Goal: Communication & Community: Answer question/provide support

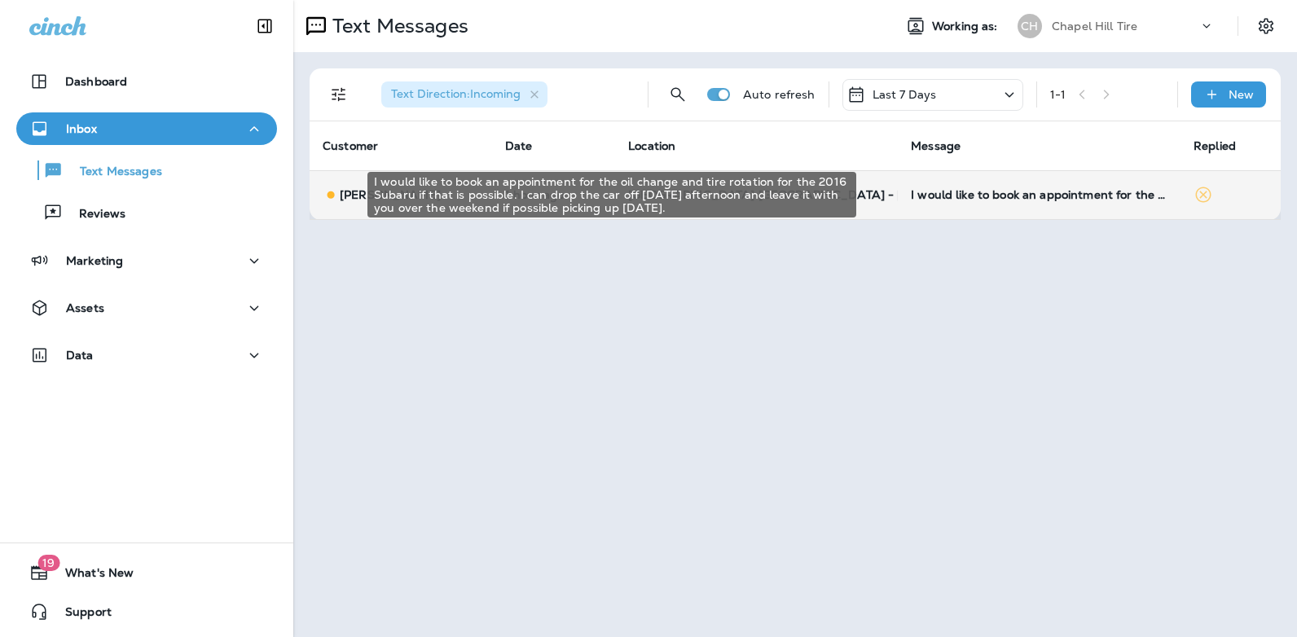
click at [944, 194] on div "I would like to book an appointment for the oil change and tire rotation for th…" at bounding box center [1039, 194] width 257 height 13
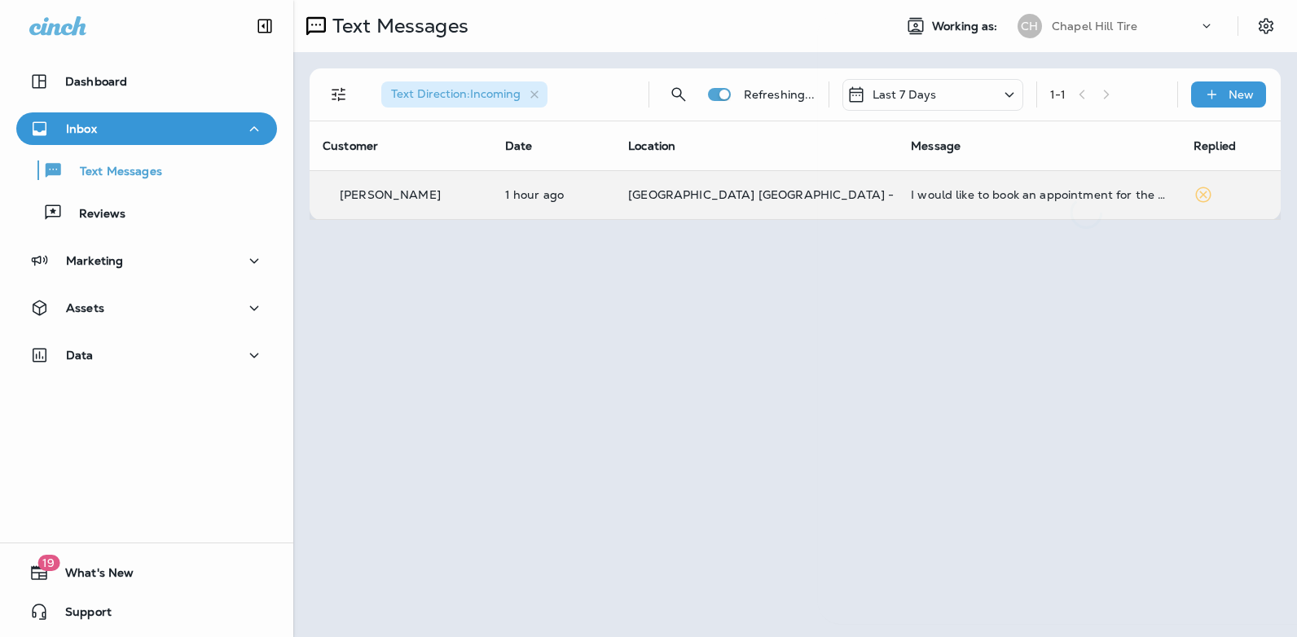
click at [944, 194] on div at bounding box center [1086, 121] width 538 height 216
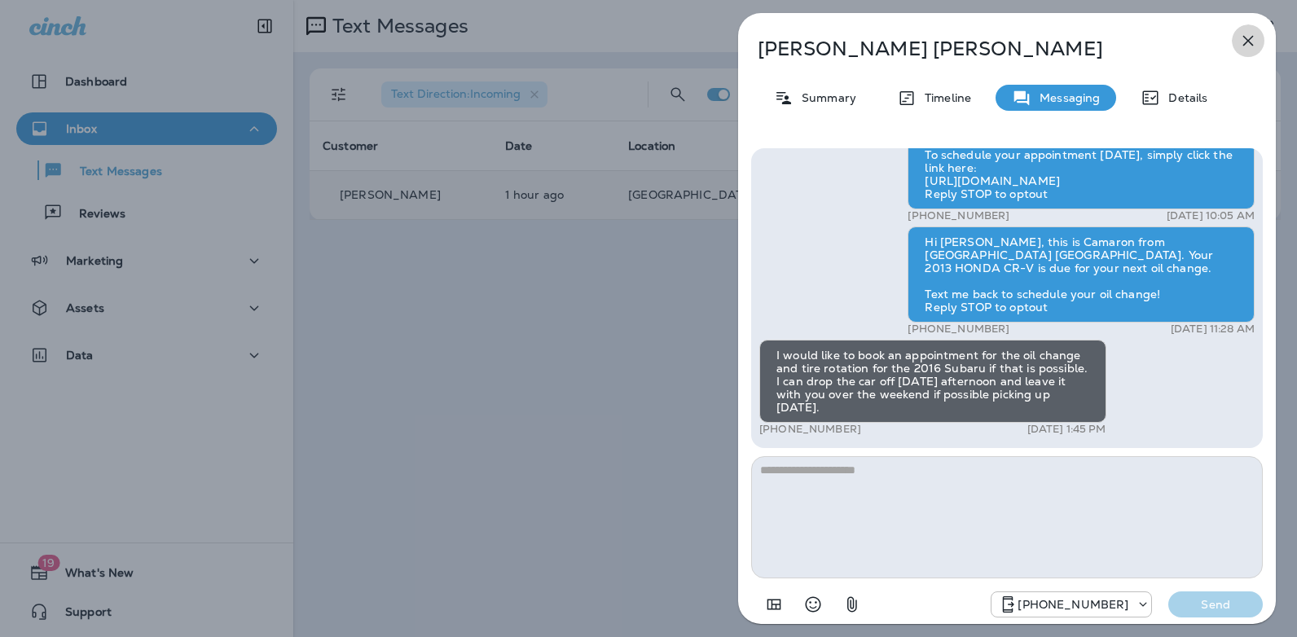
click at [1254, 39] on icon "button" at bounding box center [1249, 41] width 20 height 20
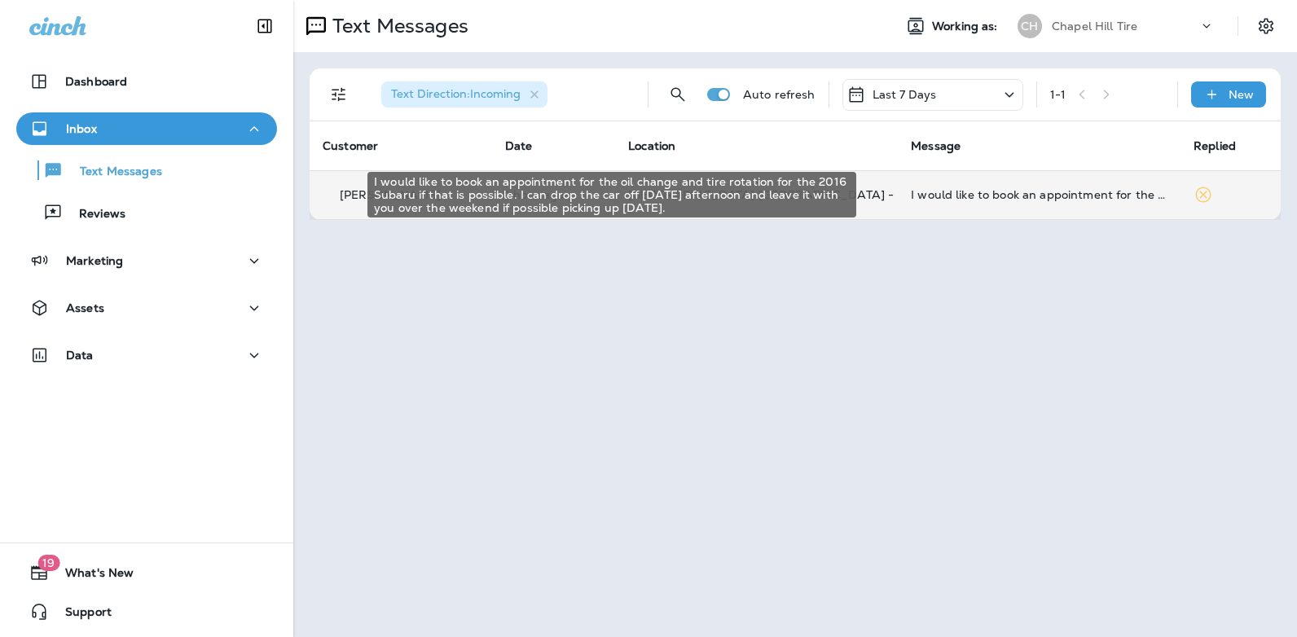
click at [921, 199] on div "I would like to book an appointment for the oil change and tire rotation for th…" at bounding box center [1039, 194] width 257 height 13
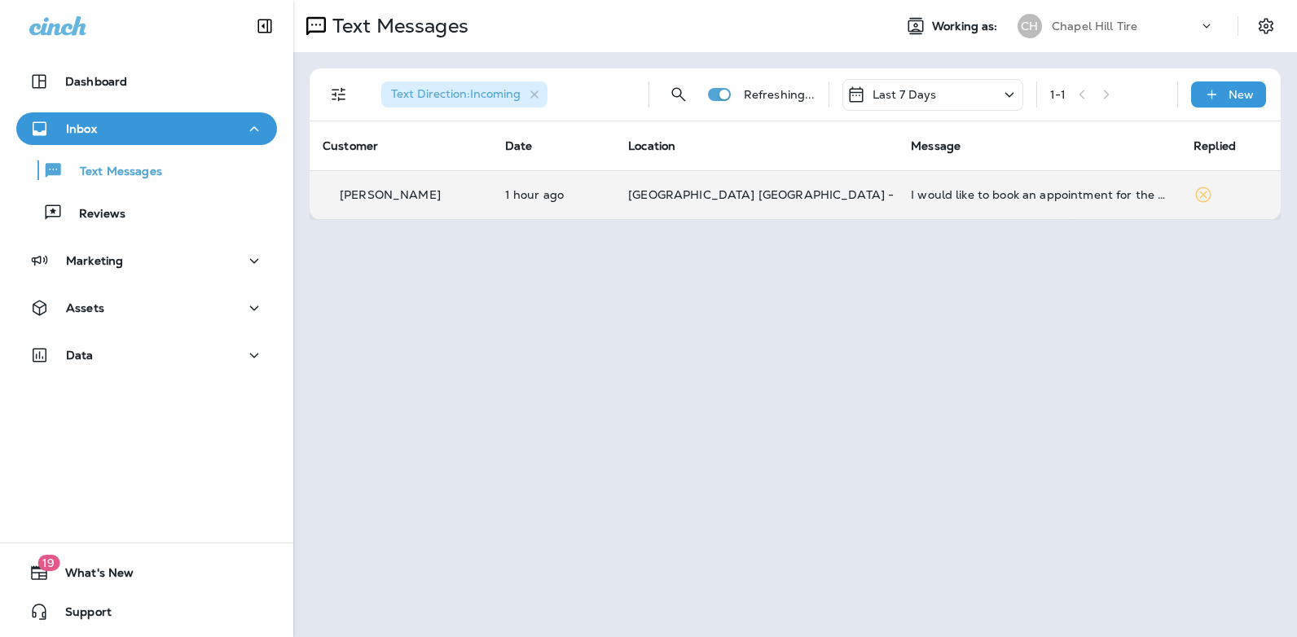
click at [921, 199] on div at bounding box center [1088, 121] width 538 height 216
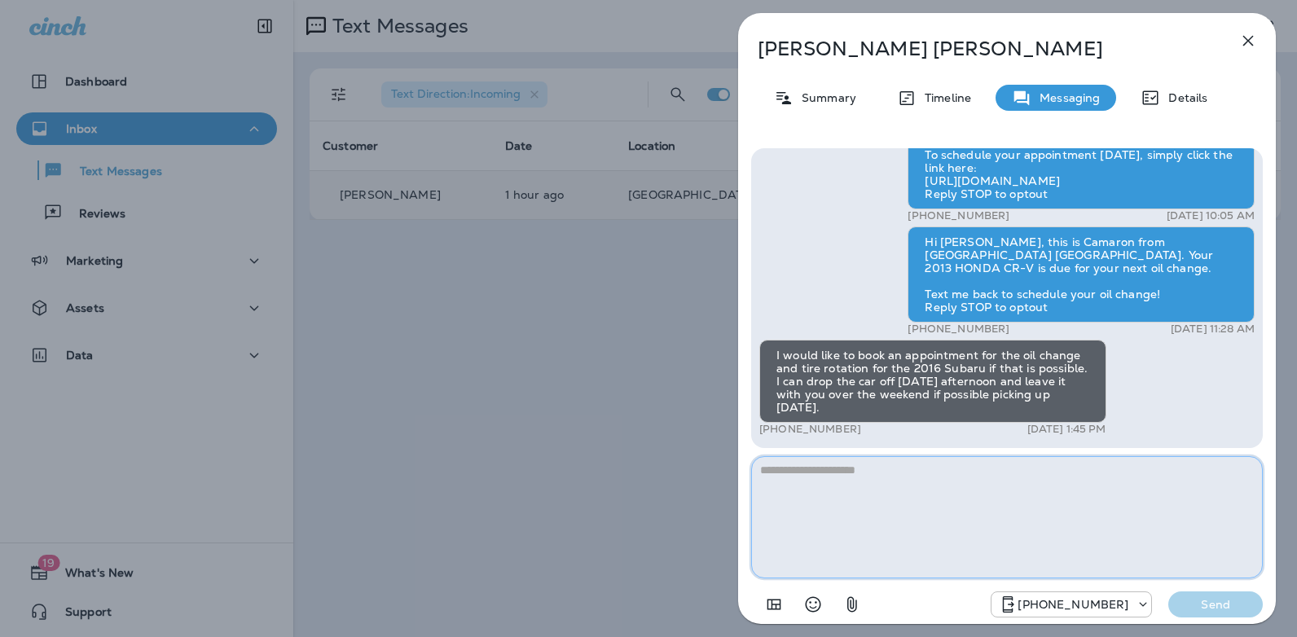
click at [874, 473] on textarea at bounding box center [1007, 517] width 512 height 122
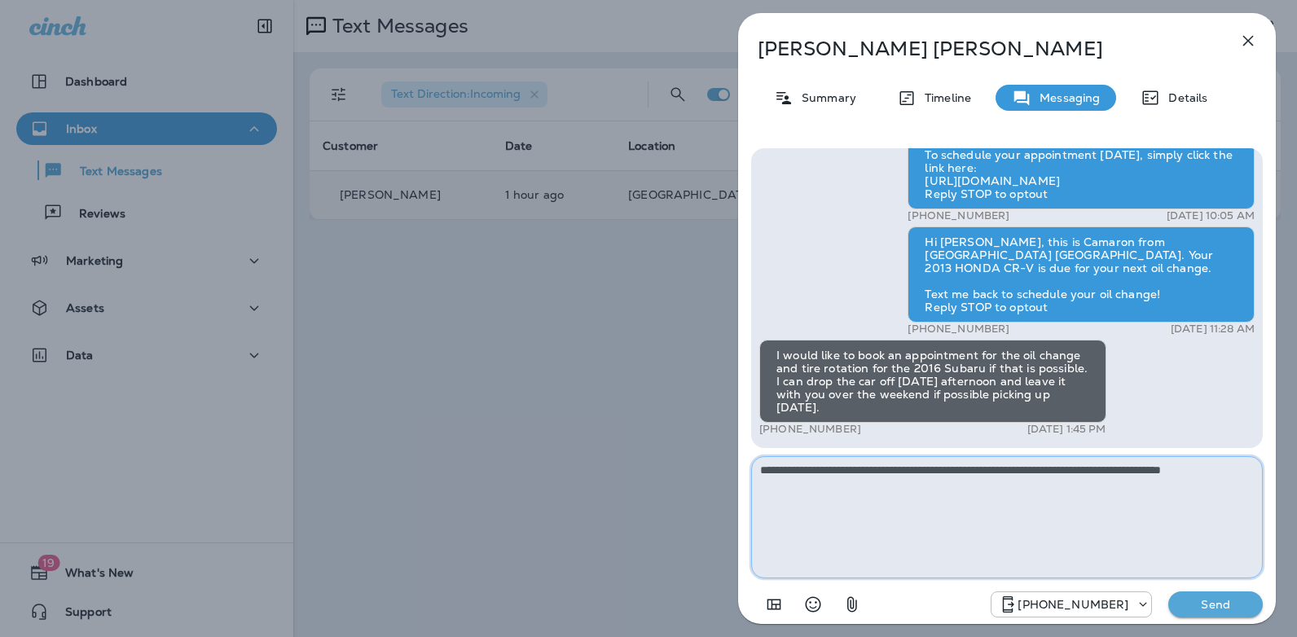
type textarea "**********"
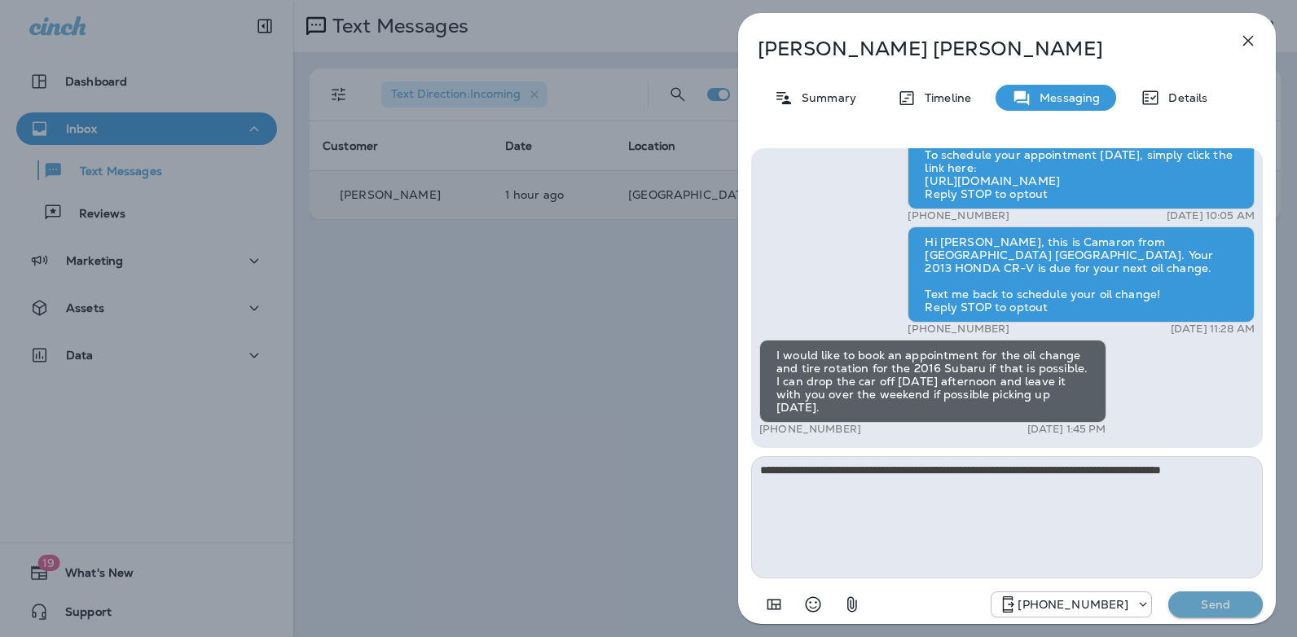
click at [1203, 602] on p "Send" at bounding box center [1216, 604] width 68 height 15
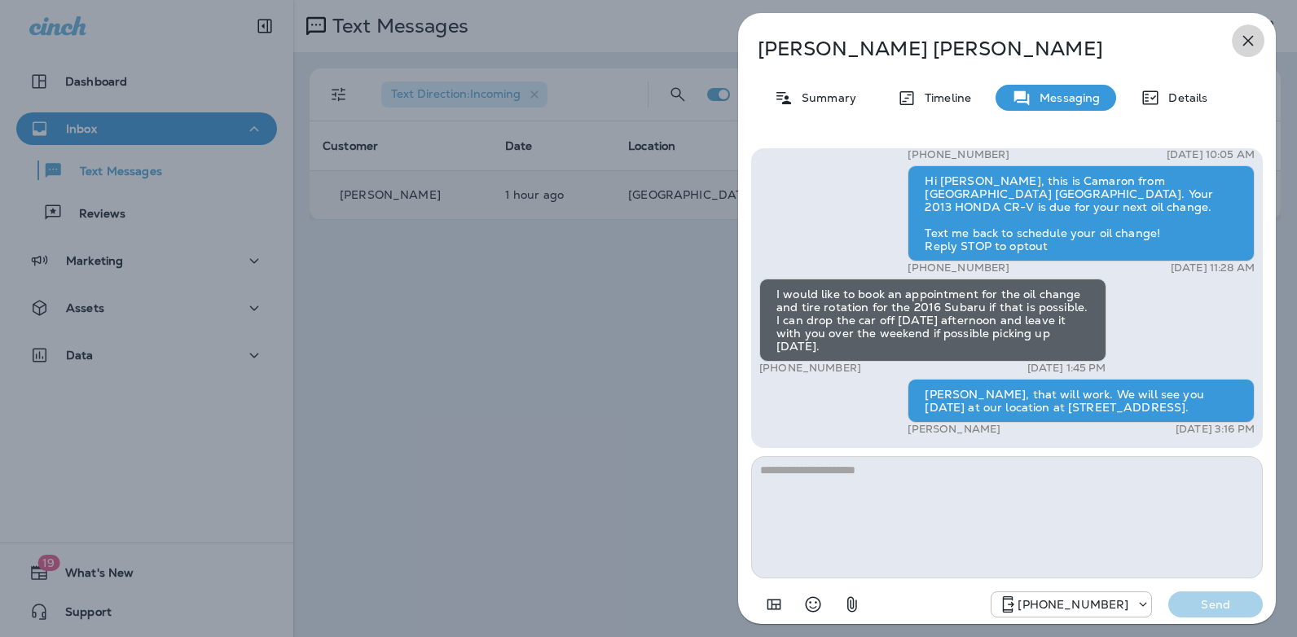
click at [1250, 46] on icon "button" at bounding box center [1249, 41] width 20 height 20
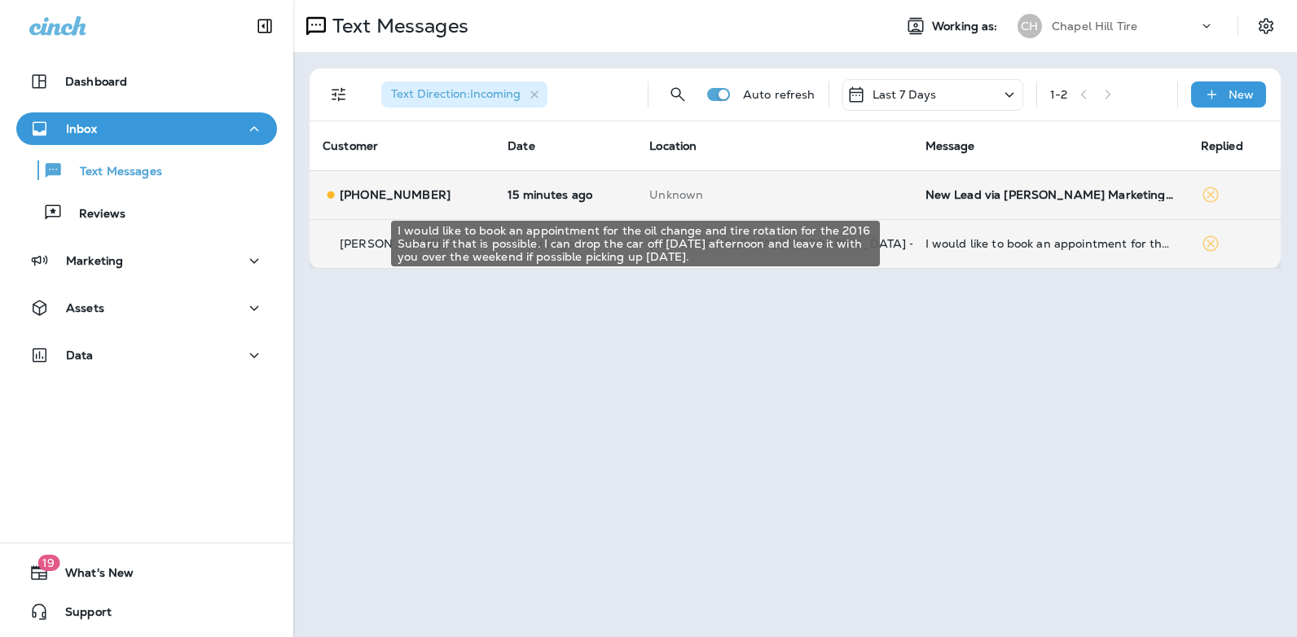
click at [935, 243] on div "I would like to book an appointment for the oil change and tire rotation for th…" at bounding box center [1050, 243] width 249 height 13
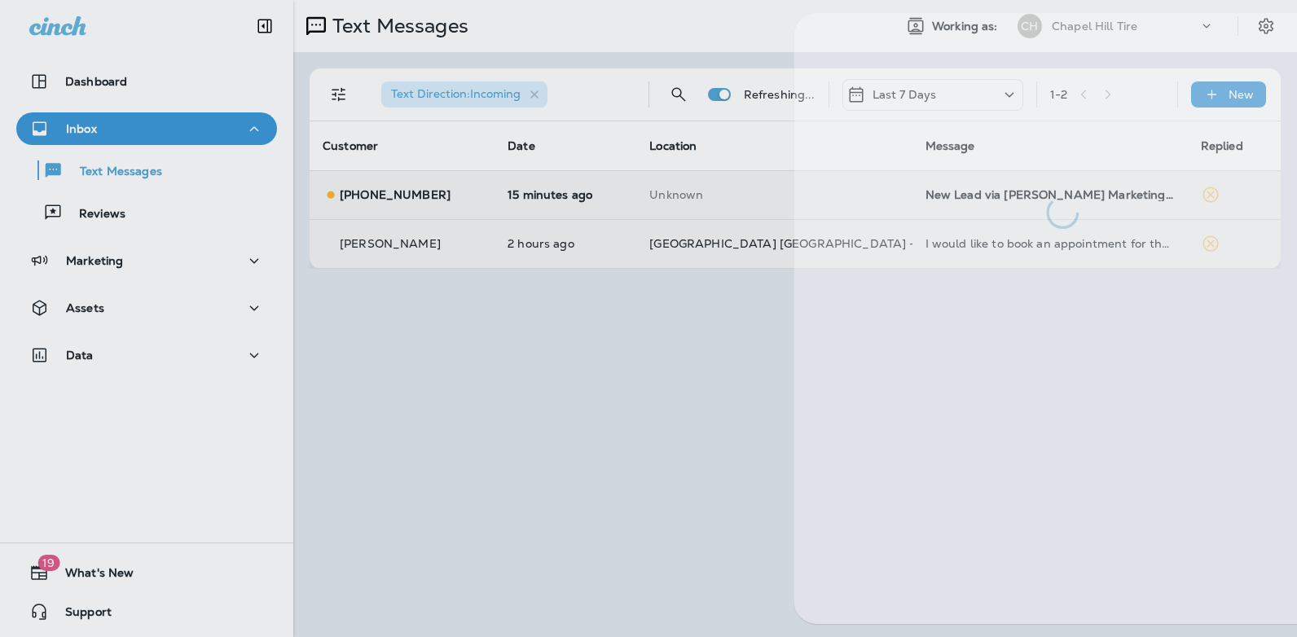
click at [935, 243] on div at bounding box center [1063, 318] width 538 height 611
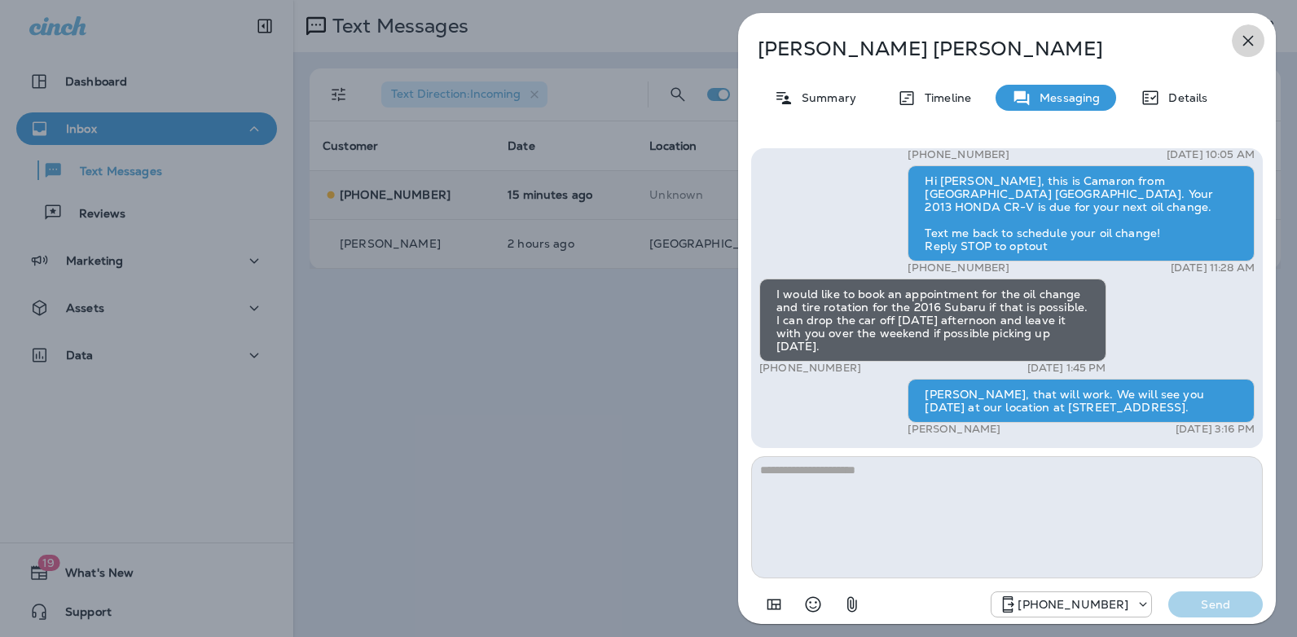
click at [1255, 44] on icon "button" at bounding box center [1249, 41] width 20 height 20
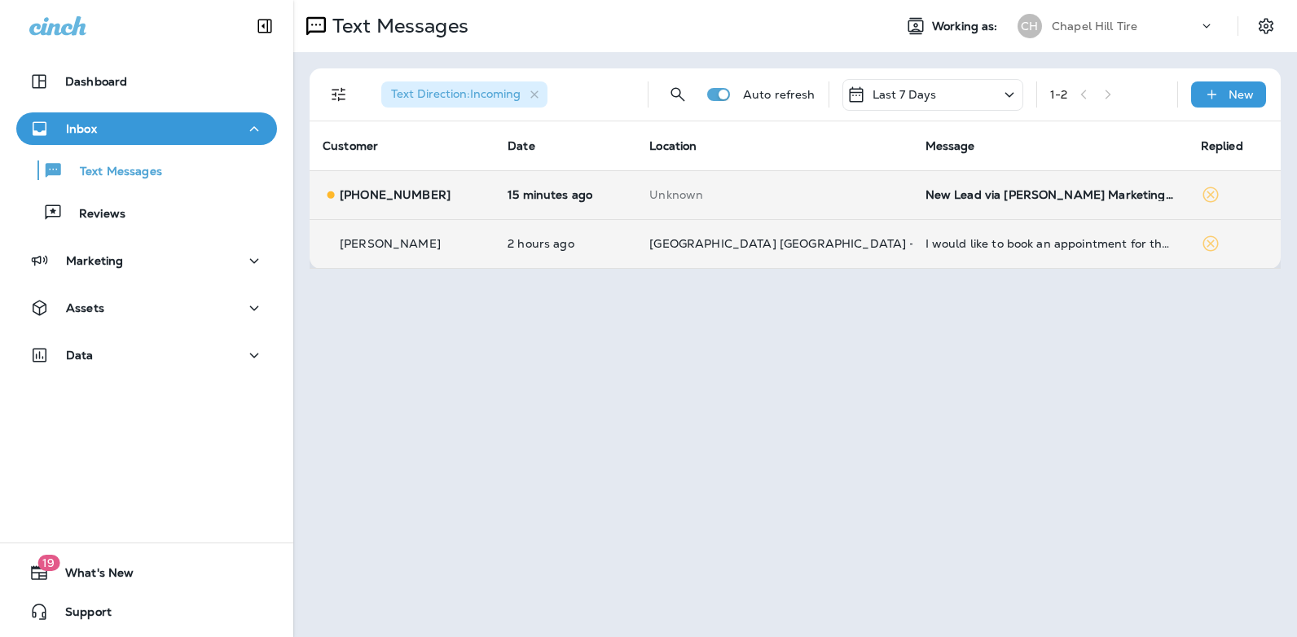
click at [1013, 91] on icon at bounding box center [1010, 95] width 20 height 20
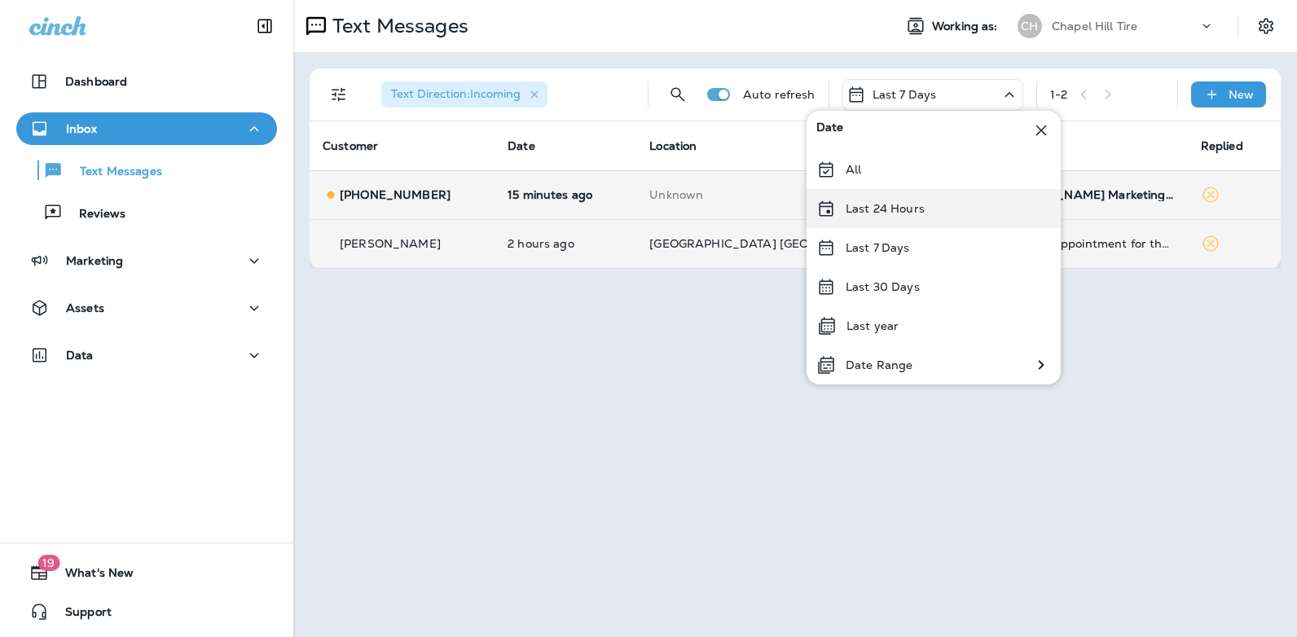
click at [918, 209] on p "Last 24 Hours" at bounding box center [885, 208] width 79 height 13
